Goal: Register for event/course

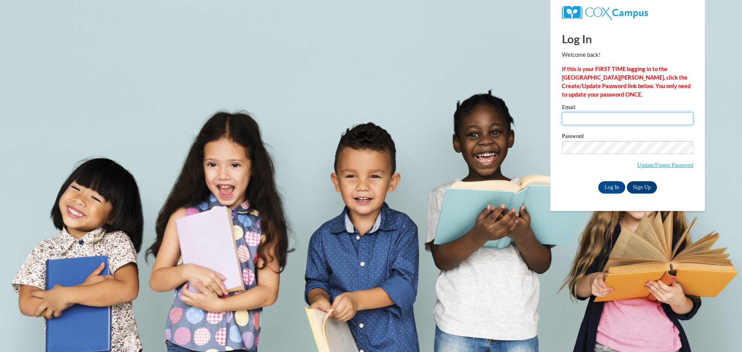
click at [618, 115] on input "Email" at bounding box center [627, 118] width 131 height 13
type input "labrittanyp@ymcaatlanta.org"
click at [610, 189] on input "Log In" at bounding box center [611, 187] width 27 height 12
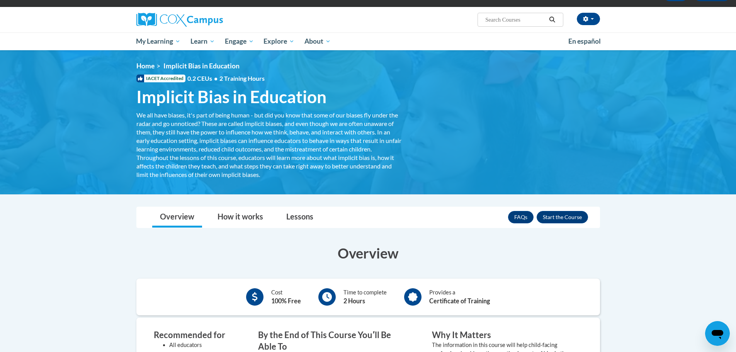
scroll to position [39, 0]
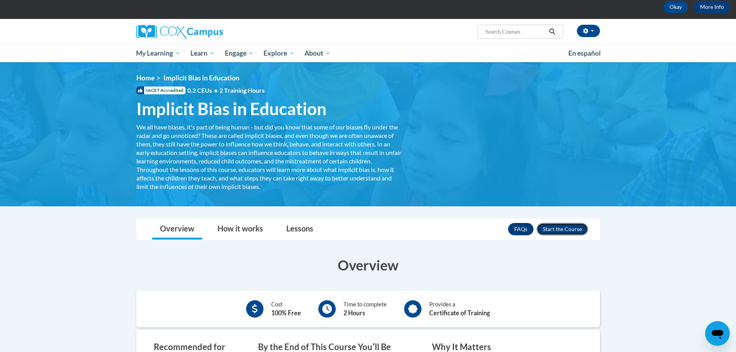
click at [553, 230] on button "Enroll" at bounding box center [562, 229] width 51 height 12
